Goal: Ask a question

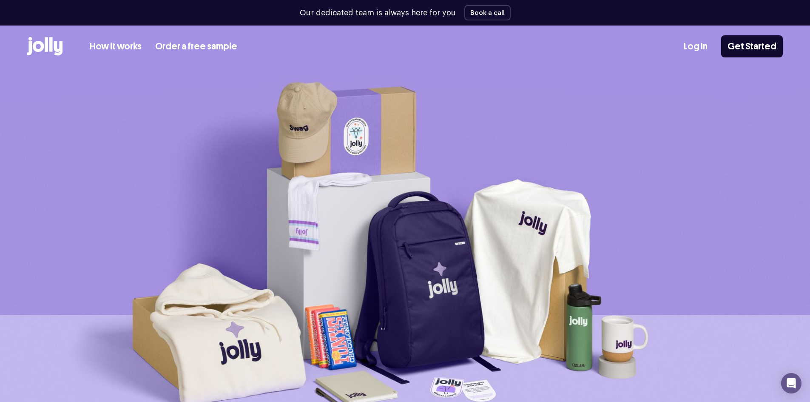
click at [118, 43] on link "How it works" at bounding box center [116, 47] width 52 height 14
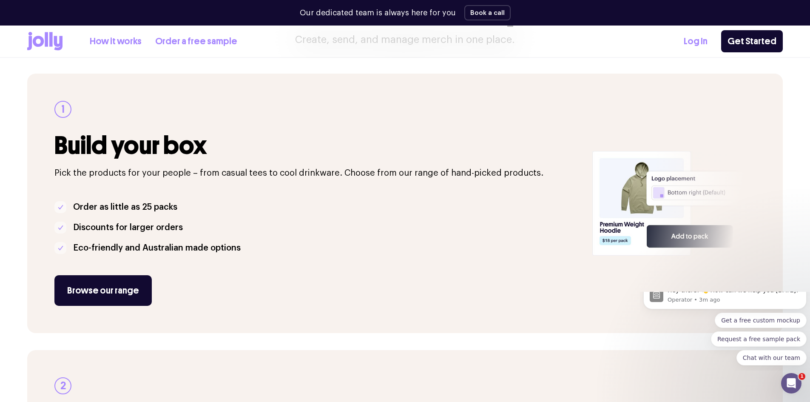
scroll to position [105, 0]
click at [104, 290] on link "Browse our range" at bounding box center [102, 290] width 97 height 31
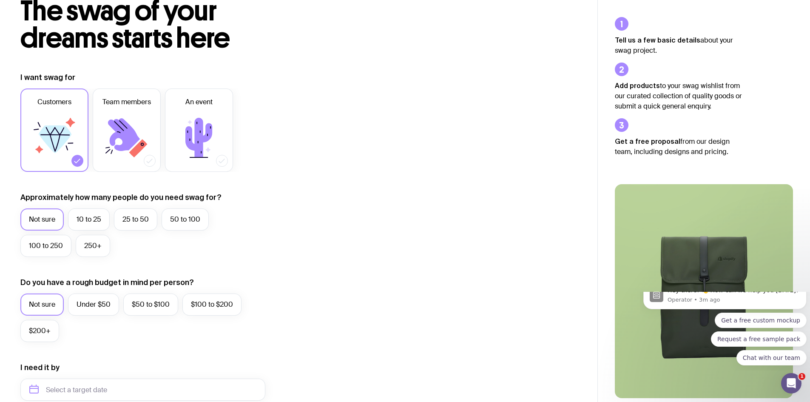
scroll to position [61, 0]
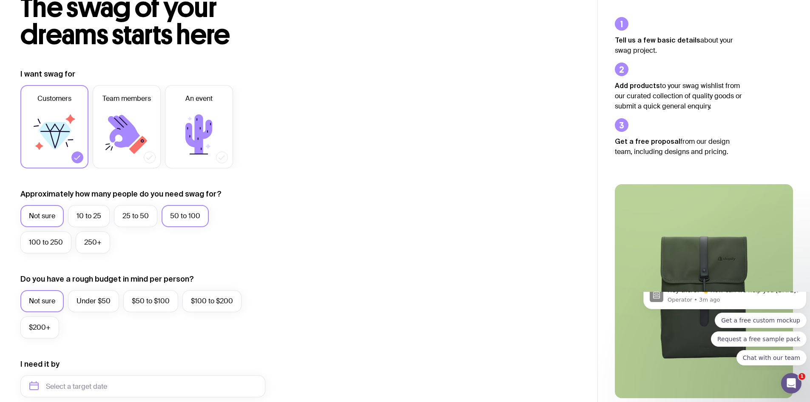
click at [186, 214] on label "50 to 100" at bounding box center [185, 216] width 47 height 22
click at [0, 0] on input "50 to 100" at bounding box center [0, 0] width 0 height 0
click at [153, 300] on label "$50 to $100" at bounding box center [150, 301] width 55 height 22
click at [0, 0] on input "$50 to $100" at bounding box center [0, 0] width 0 height 0
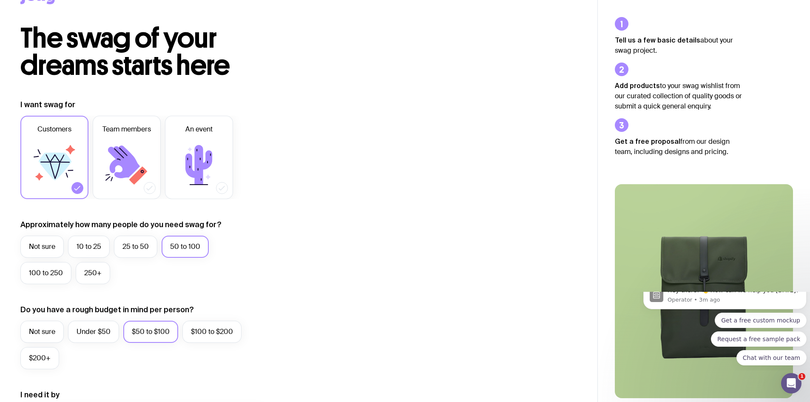
scroll to position [0, 0]
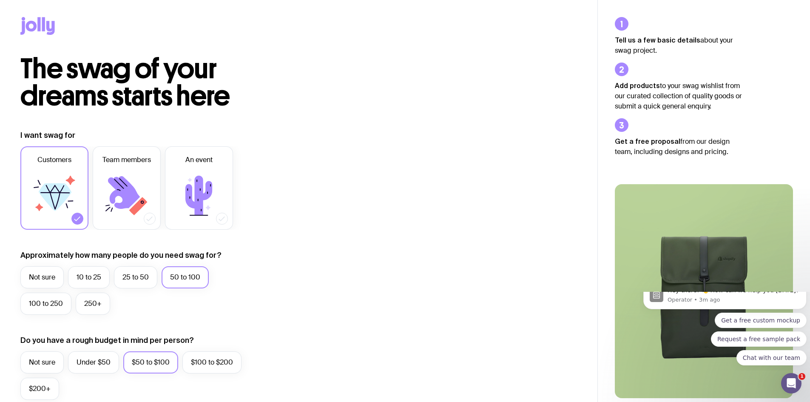
click at [752, 304] on p "Operator • 3m ago" at bounding box center [733, 300] width 133 height 8
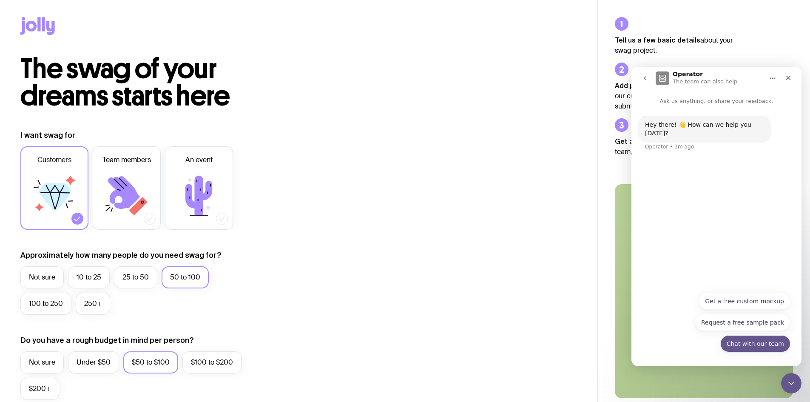
click at [741, 345] on button "Chat with our team" at bounding box center [755, 343] width 70 height 17
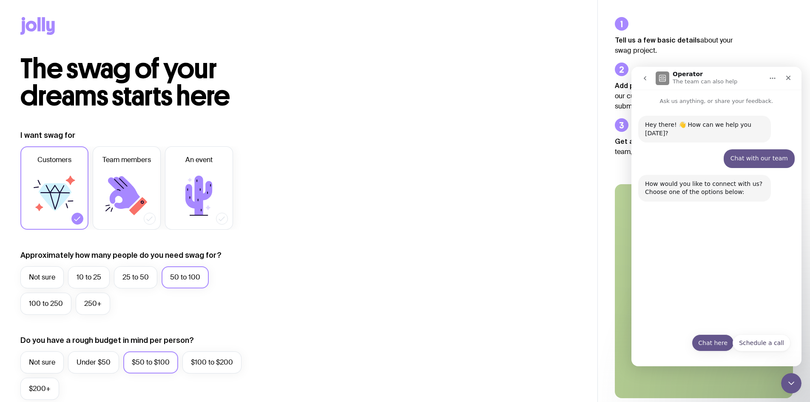
click at [704, 342] on button "Chat here" at bounding box center [713, 342] width 42 height 17
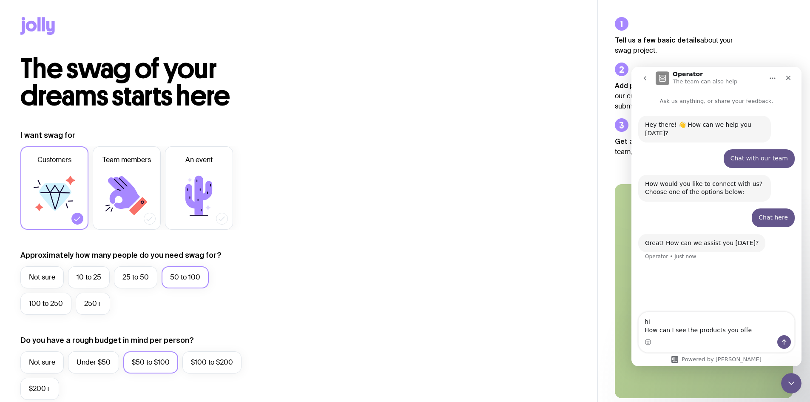
type textarea "hI How can I see the products you offer"
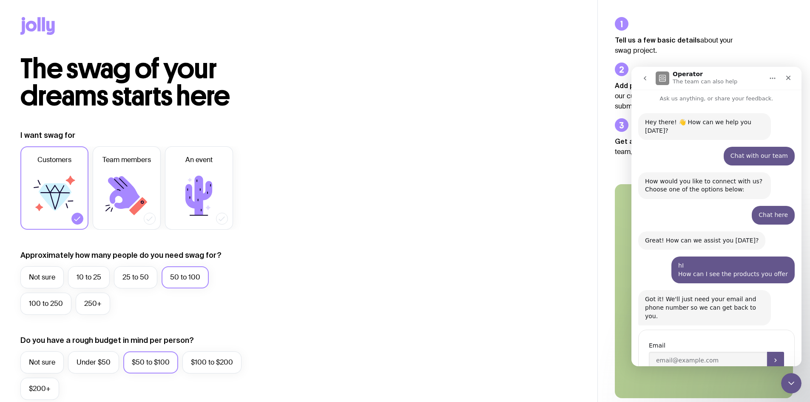
scroll to position [22, 0]
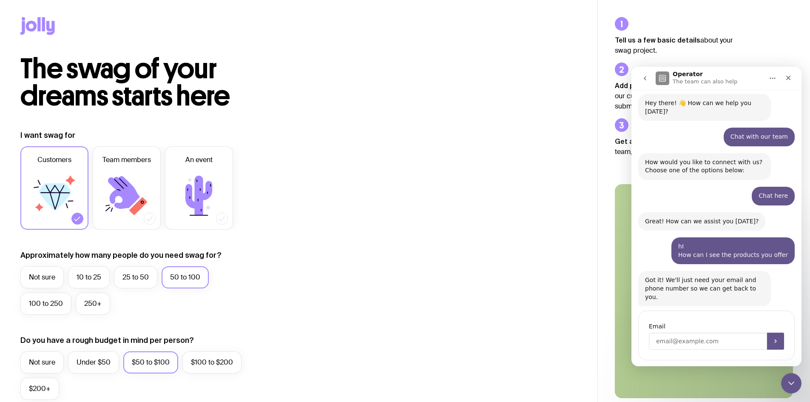
click at [690, 332] on input "Enter your email" at bounding box center [708, 340] width 118 height 17
type input "[EMAIL_ADDRESS][DOMAIN_NAME]"
click at [769, 332] on button "Submit" at bounding box center [775, 340] width 17 height 17
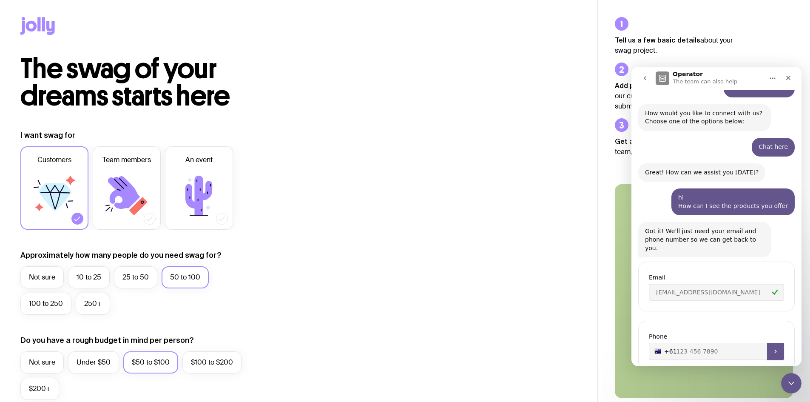
scroll to position [81, 0]
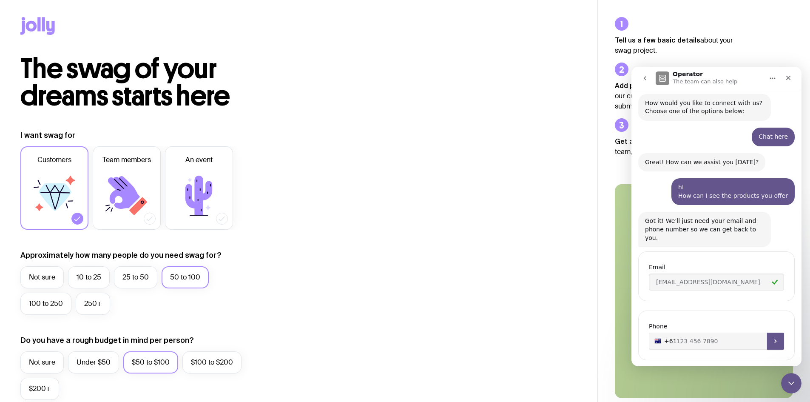
click at [767, 332] on button "Submit" at bounding box center [775, 340] width 17 height 17
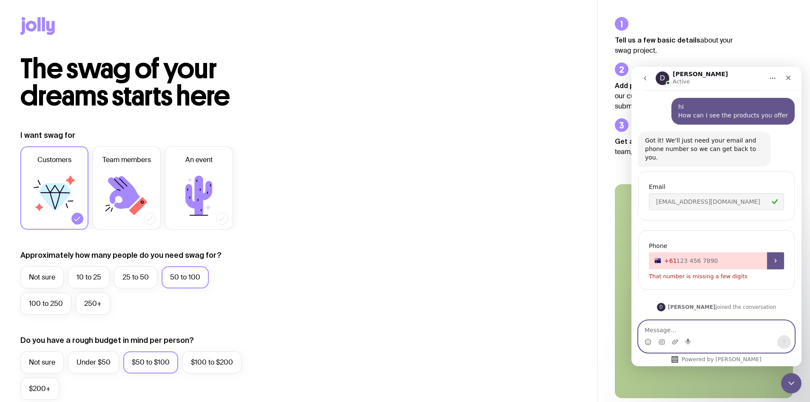
scroll to position [182, 0]
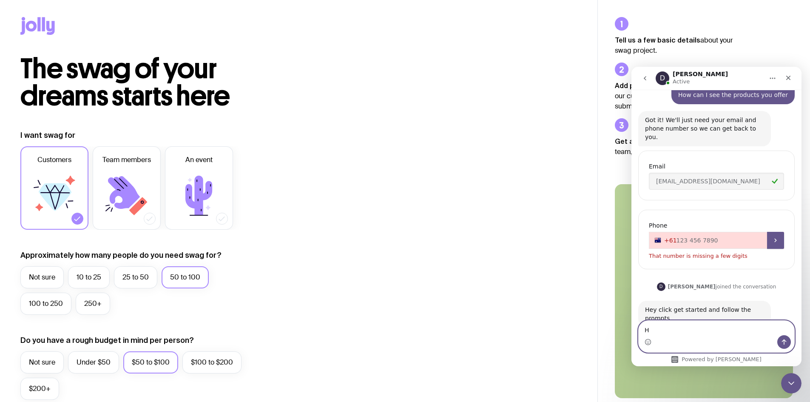
type textarea "Hi"
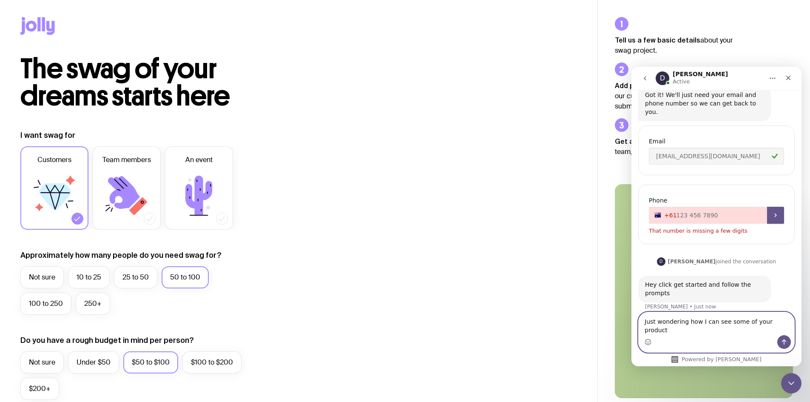
type textarea "Just wondering how I can see some of your products"
